Goal: Transaction & Acquisition: Subscribe to service/newsletter

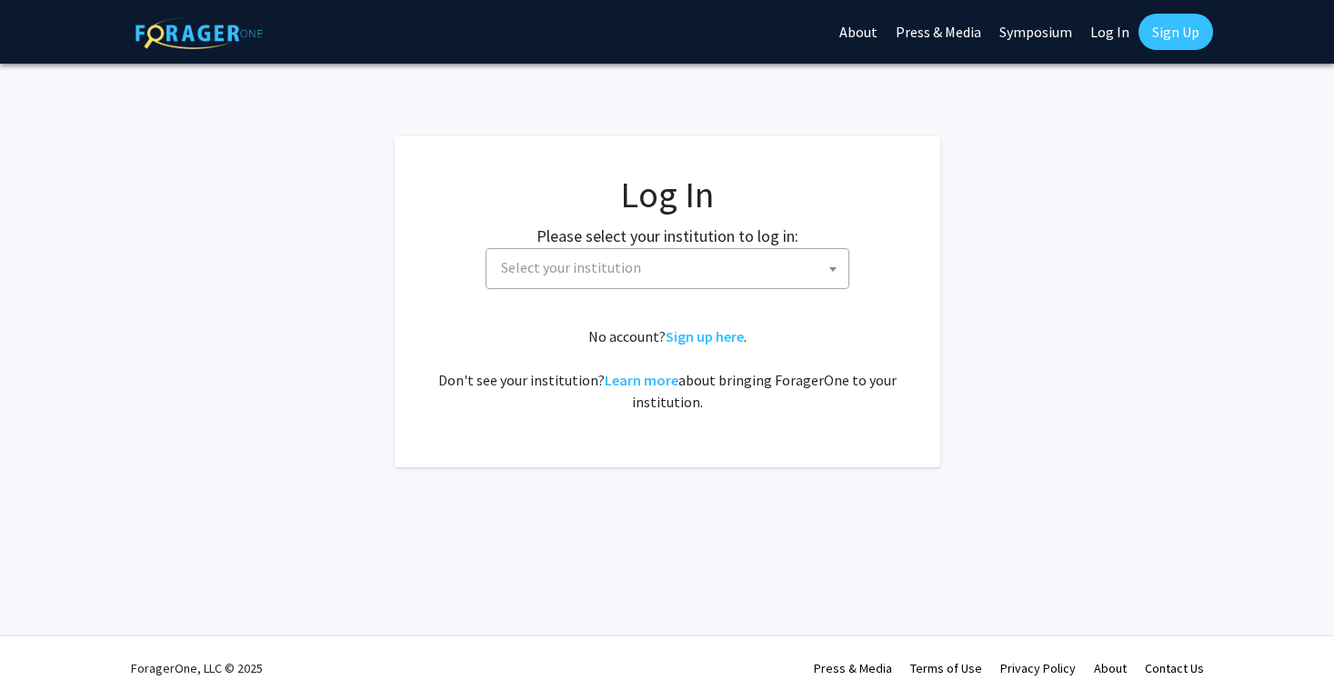
select select
click at [690, 342] on link "Sign up here" at bounding box center [705, 336] width 78 height 18
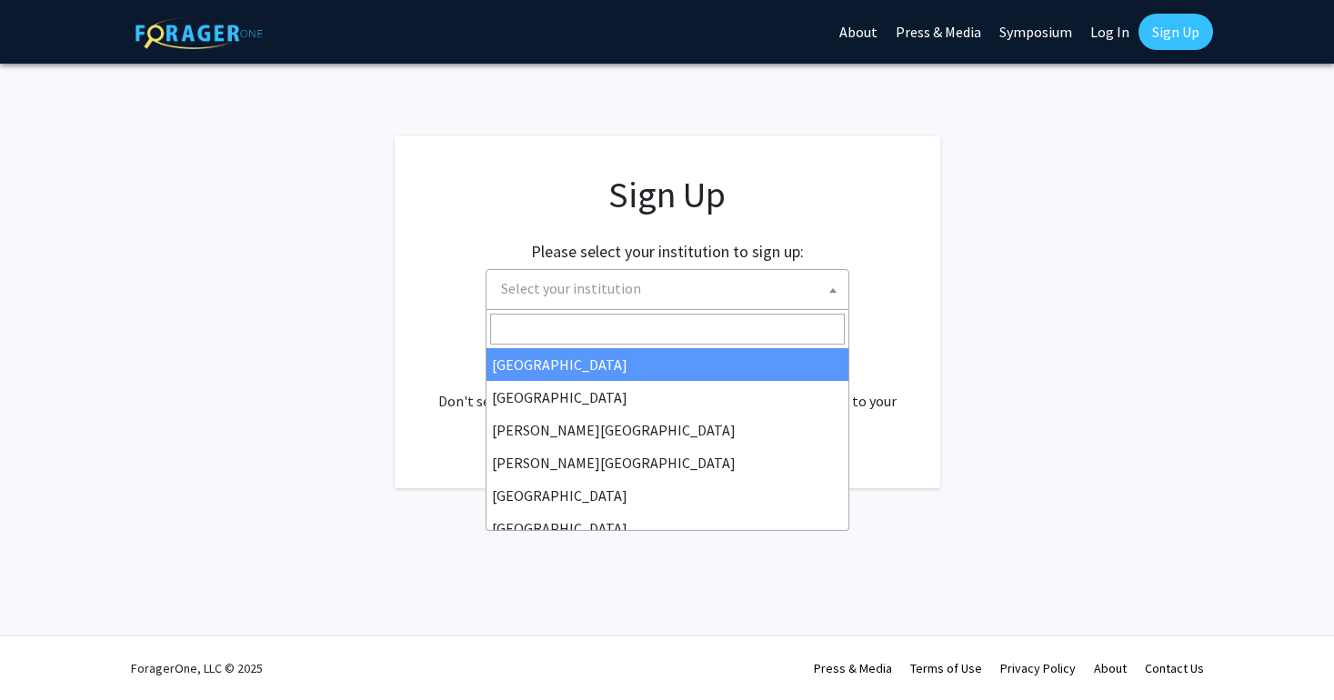
click at [744, 309] on span "Select your institution" at bounding box center [668, 289] width 364 height 41
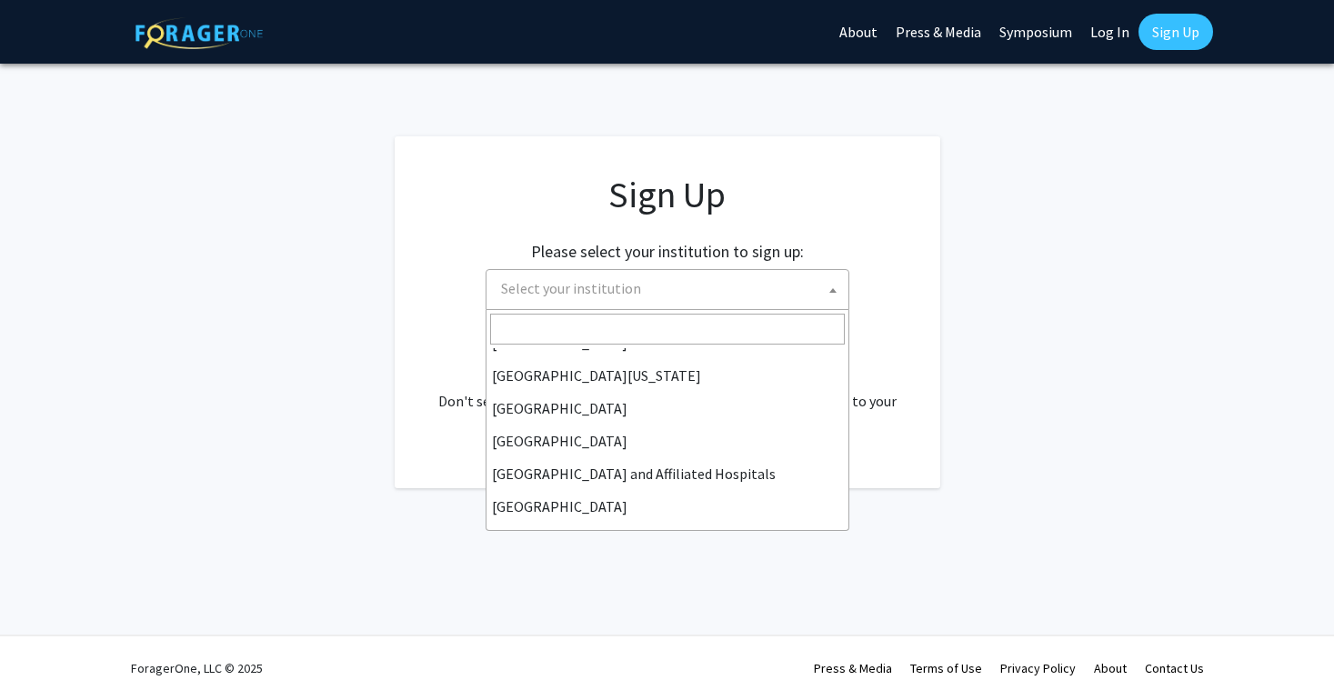
scroll to position [193, 0]
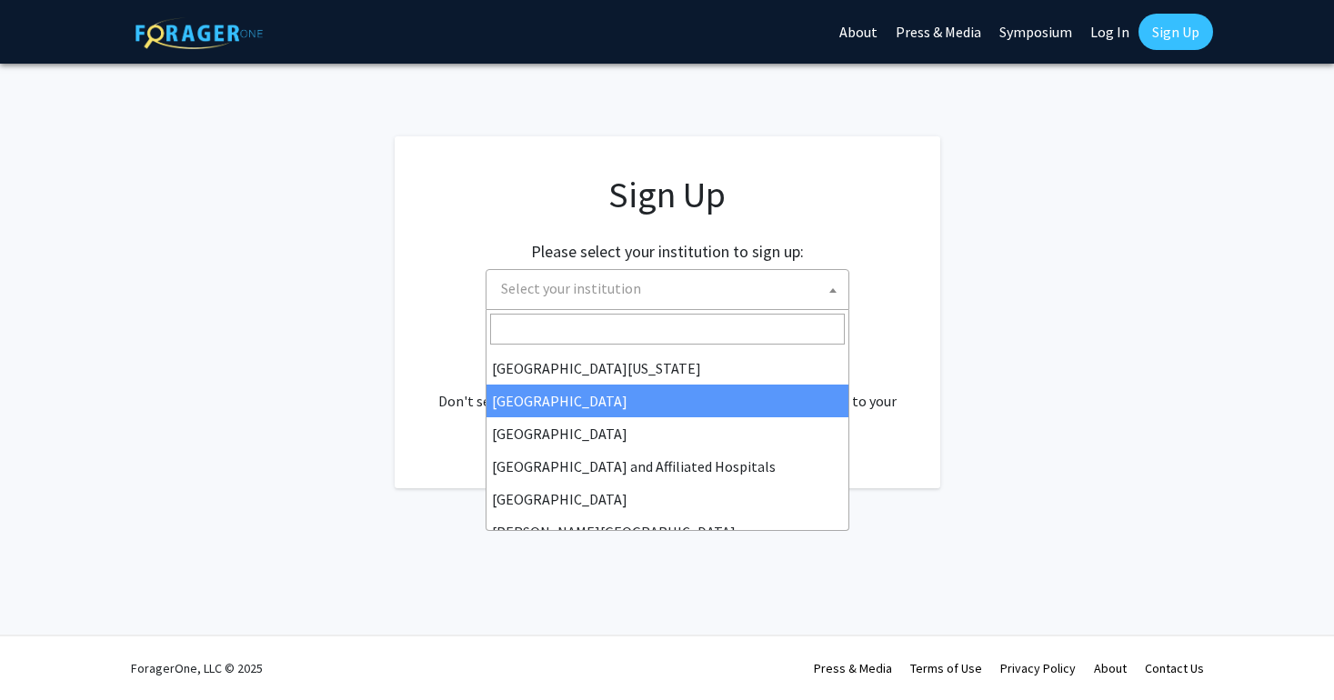
select select "12"
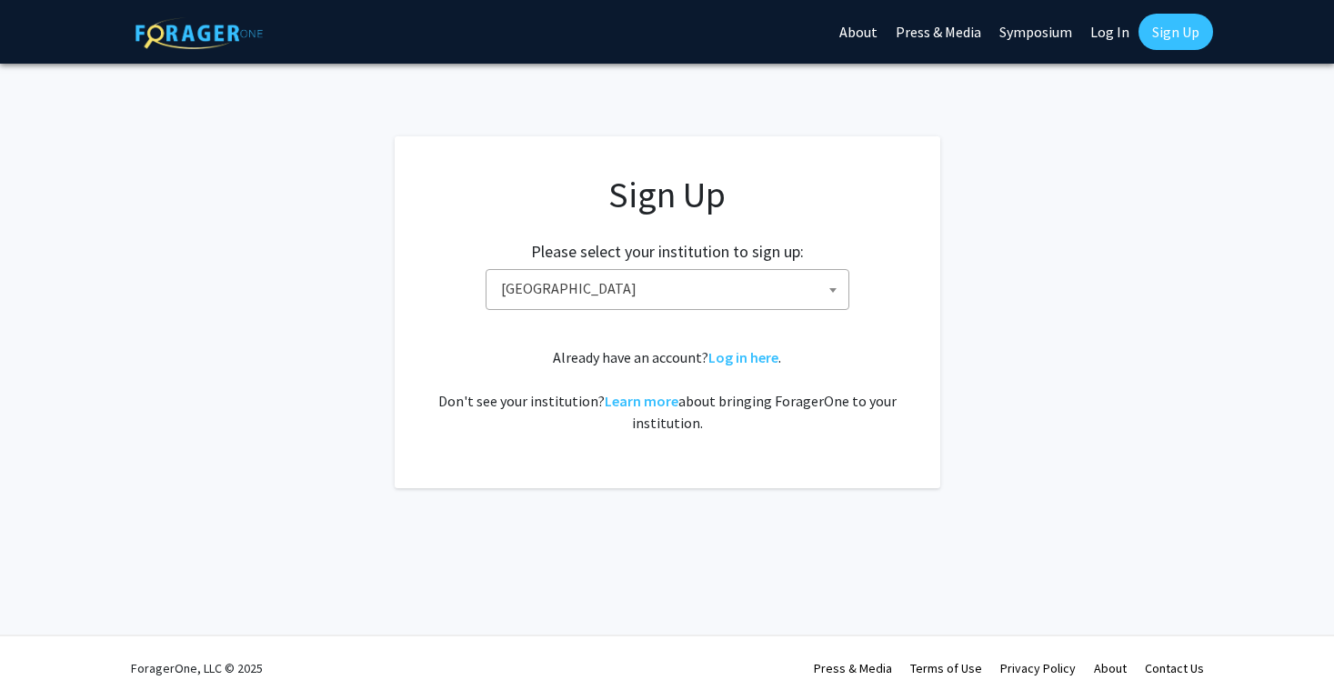
click at [1174, 44] on link "Sign Up" at bounding box center [1176, 32] width 75 height 36
click at [690, 285] on span "[GEOGRAPHIC_DATA]" at bounding box center [671, 288] width 355 height 37
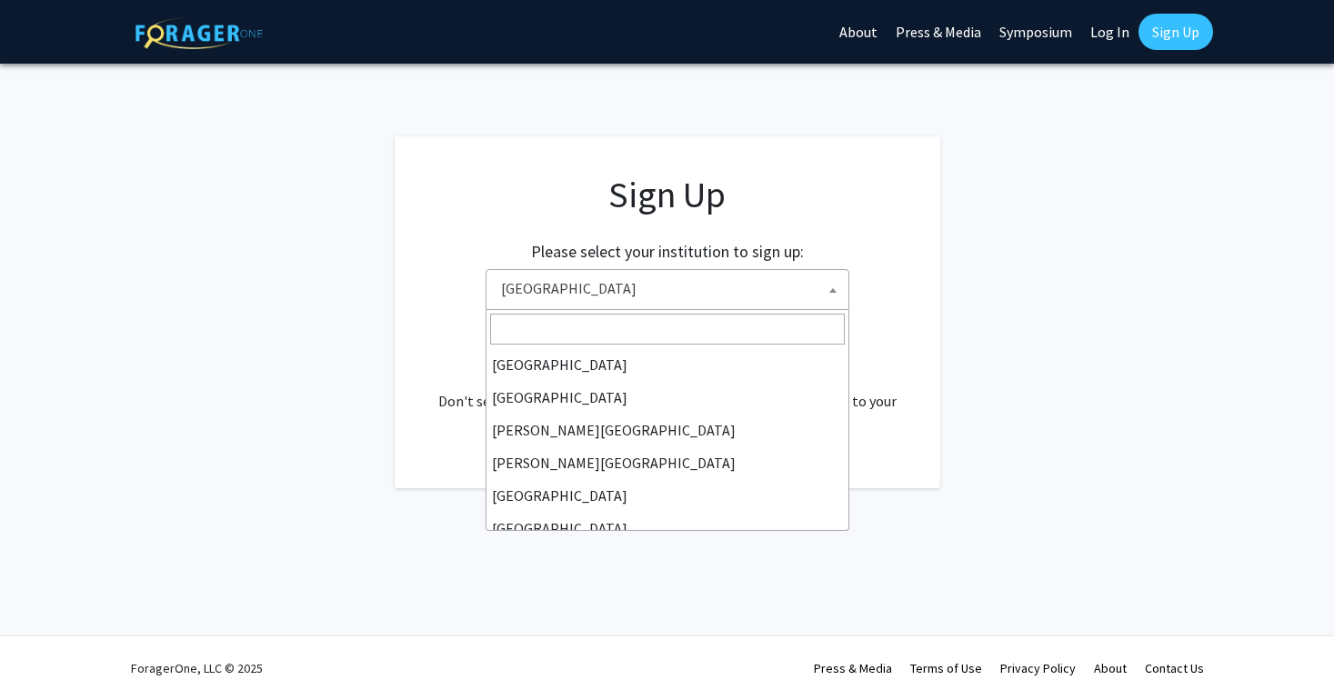
scroll to position [196, 0]
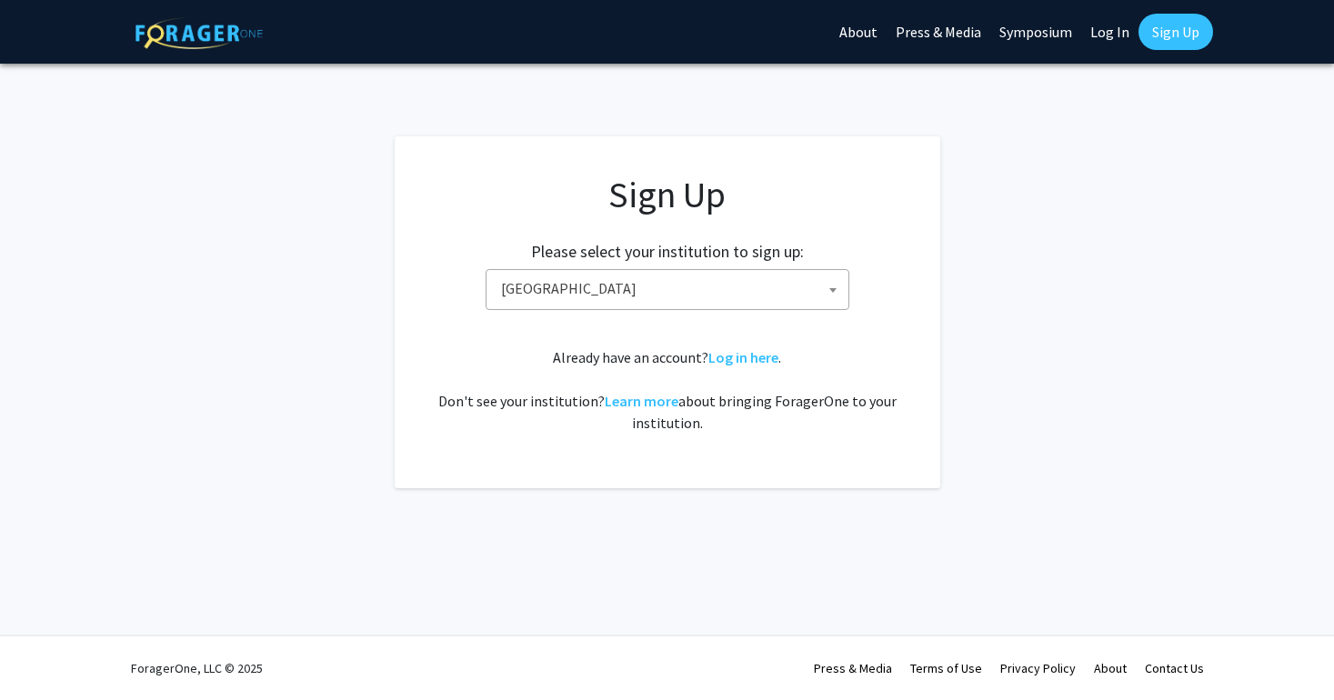
click at [572, 428] on div "Already have an account? Log in here . Don't see your institution? Learn more a…" at bounding box center [667, 389] width 473 height 87
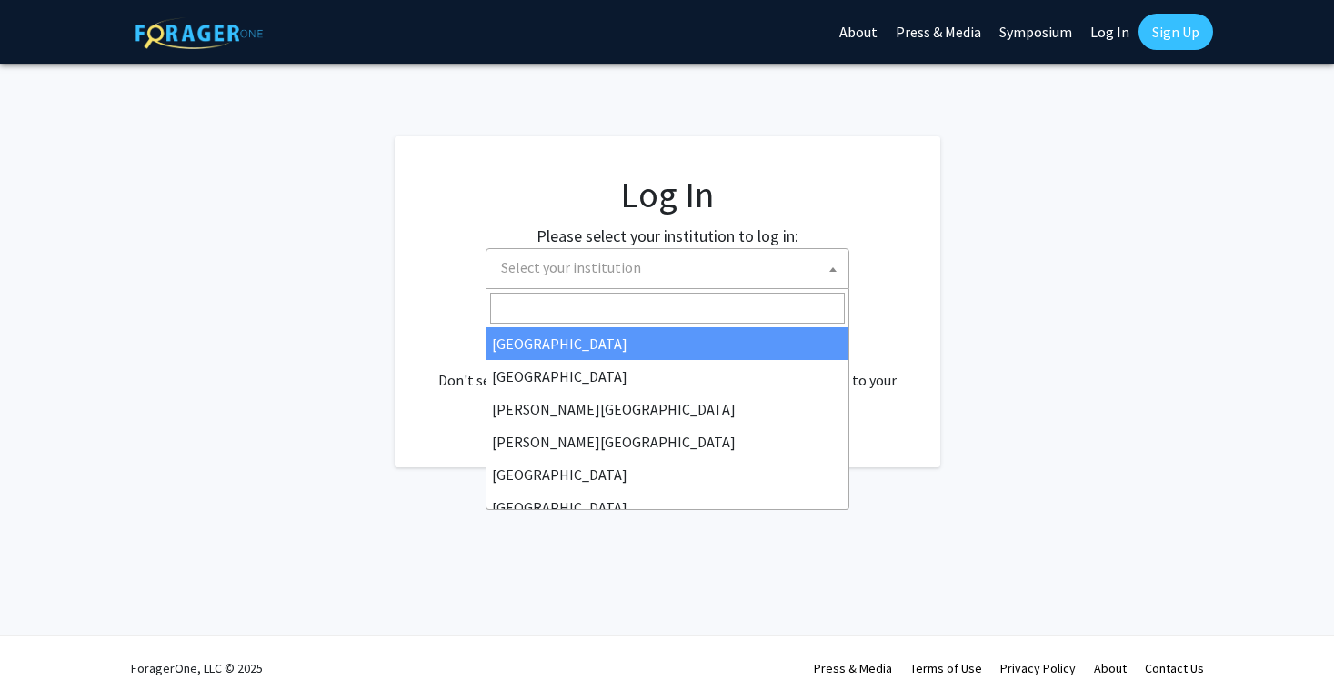
click at [753, 263] on span "Select your institution" at bounding box center [671, 267] width 355 height 37
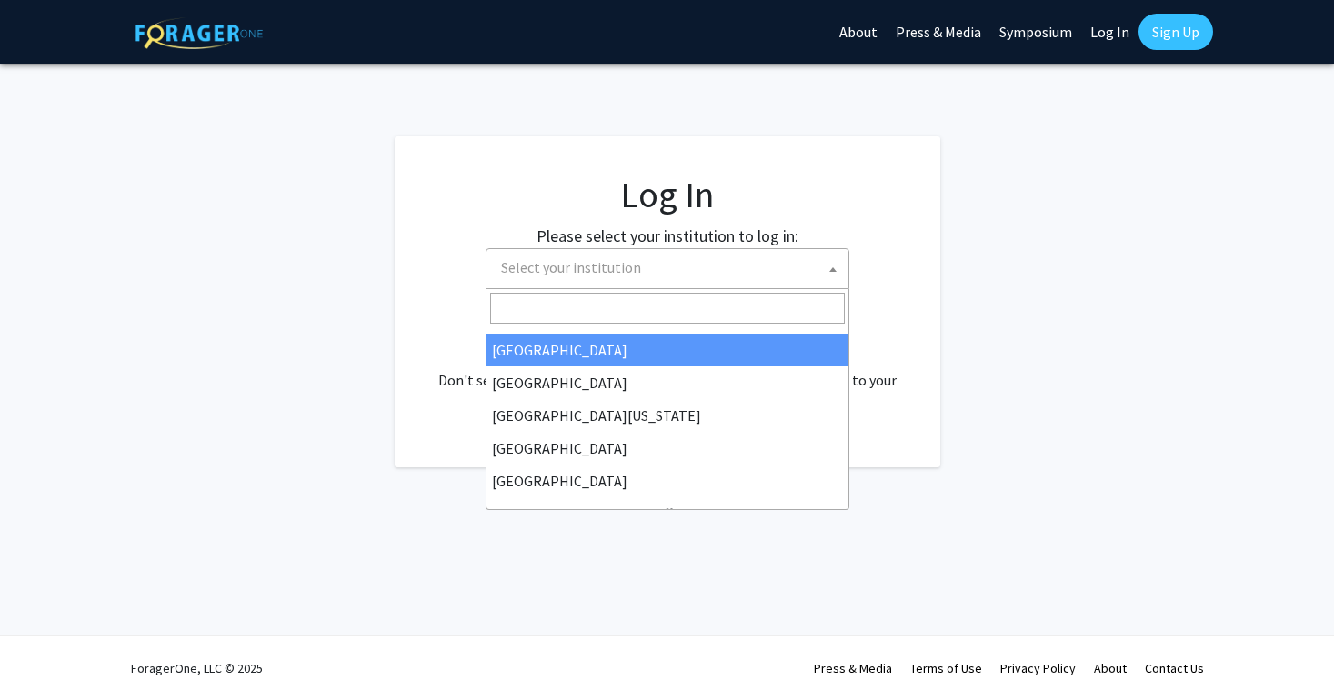
scroll to position [126, 0]
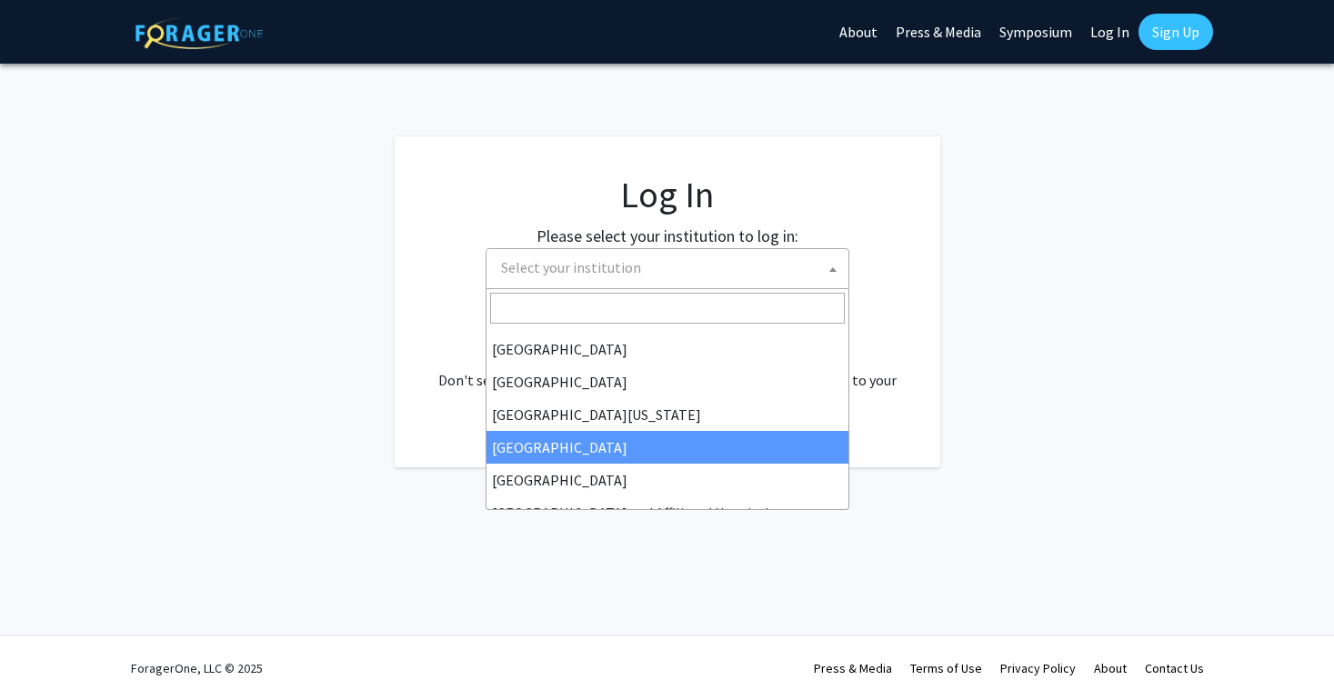
select select "12"
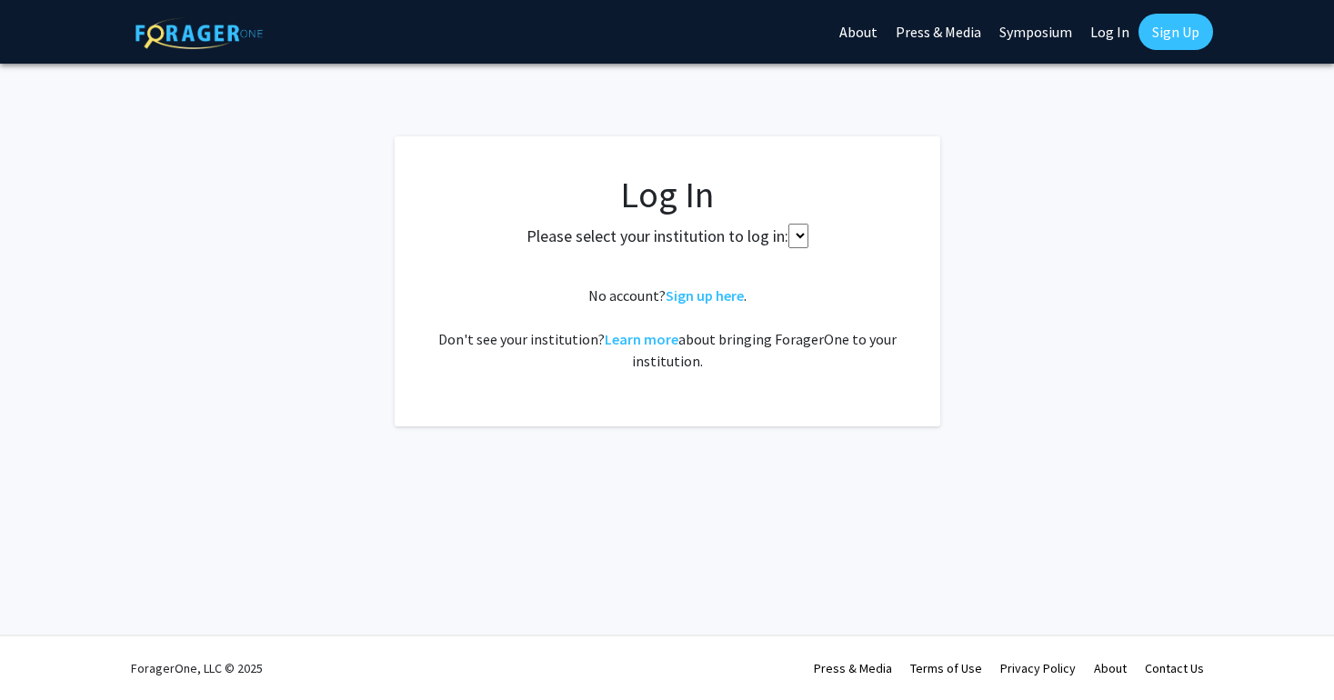
select select
